Goal: Obtain resource: Obtain resource

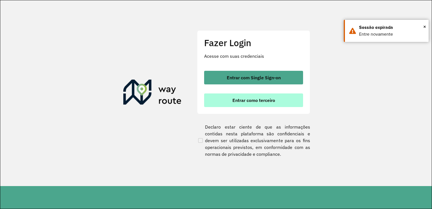
click at [262, 96] on button "Entrar como terceiro" at bounding box center [253, 100] width 99 height 14
click at [268, 99] on span "Entrar como terceiro" at bounding box center [253, 100] width 43 height 5
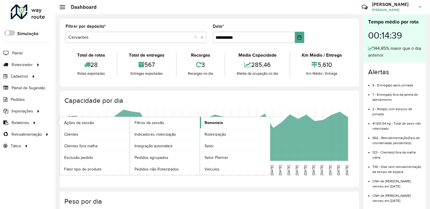
click at [224, 121] on link "Romaneio" at bounding box center [235, 122] width 70 height 11
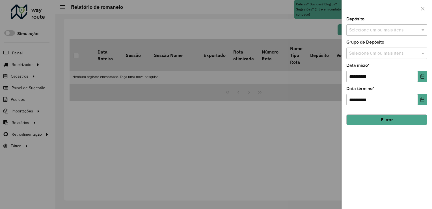
click at [356, 31] on input "text" at bounding box center [384, 30] width 72 height 7
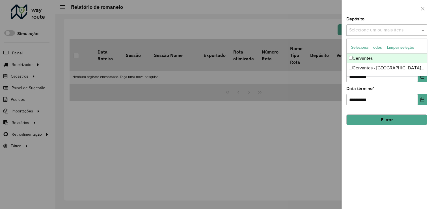
click at [356, 60] on div "Cervantes" at bounding box center [386, 58] width 80 height 10
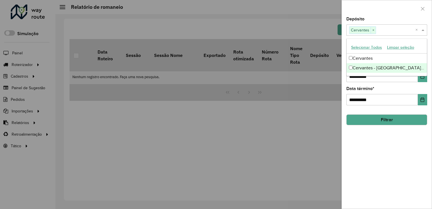
click at [361, 148] on div "**********" at bounding box center [387, 112] width 90 height 191
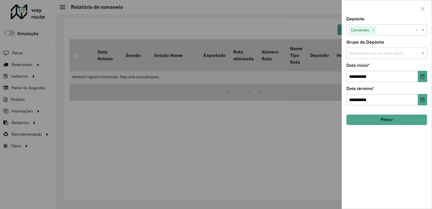
click at [366, 120] on button "Filtrar" at bounding box center [386, 119] width 81 height 11
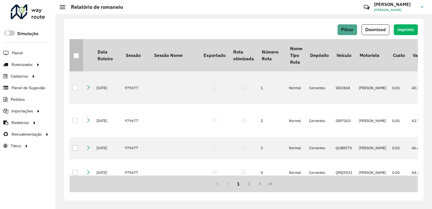
click at [79, 58] on th at bounding box center [77, 55] width 14 height 32
click at [77, 56] on div at bounding box center [75, 55] width 5 height 5
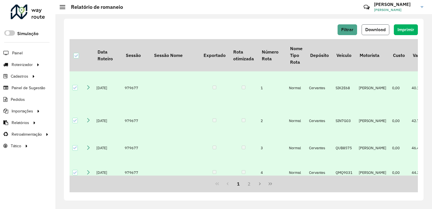
click at [387, 32] on button "Download" at bounding box center [375, 29] width 28 height 11
click at [260, 18] on div "Filtrar Download Imprimir Data Roteiro Sessão Sessão Nome Exportado Rota otimiz…" at bounding box center [243, 111] width 376 height 194
click at [346, 29] on span "Filtrar" at bounding box center [347, 29] width 12 height 5
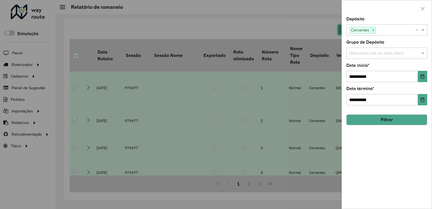
click at [370, 29] on span "×" at bounding box center [372, 30] width 5 height 7
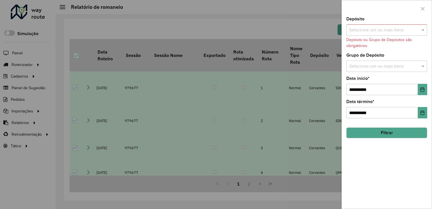
click at [373, 28] on input "text" at bounding box center [384, 30] width 72 height 7
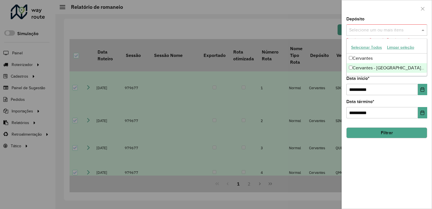
click at [367, 70] on div "Cervantes - [GEOGRAPHIC_DATA] de Minas" at bounding box center [386, 68] width 80 height 10
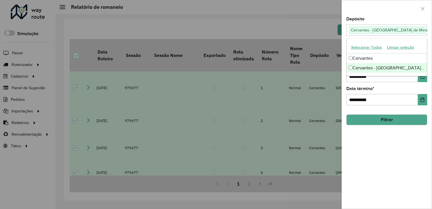
click at [402, 177] on div "**********" at bounding box center [387, 112] width 90 height 191
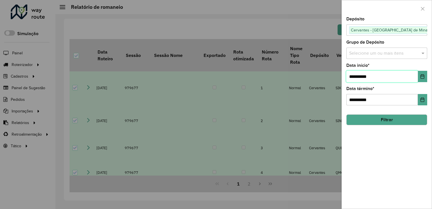
click at [354, 78] on input "**********" at bounding box center [381, 76] width 71 height 11
type input "**********"
click at [388, 114] on button "Filtrar" at bounding box center [386, 119] width 81 height 11
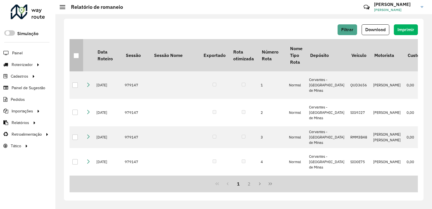
click at [75, 53] on div at bounding box center [75, 55] width 5 height 5
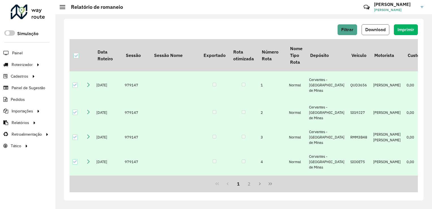
click at [382, 27] on span "Download" at bounding box center [375, 29] width 20 height 5
